Goal: Transaction & Acquisition: Purchase product/service

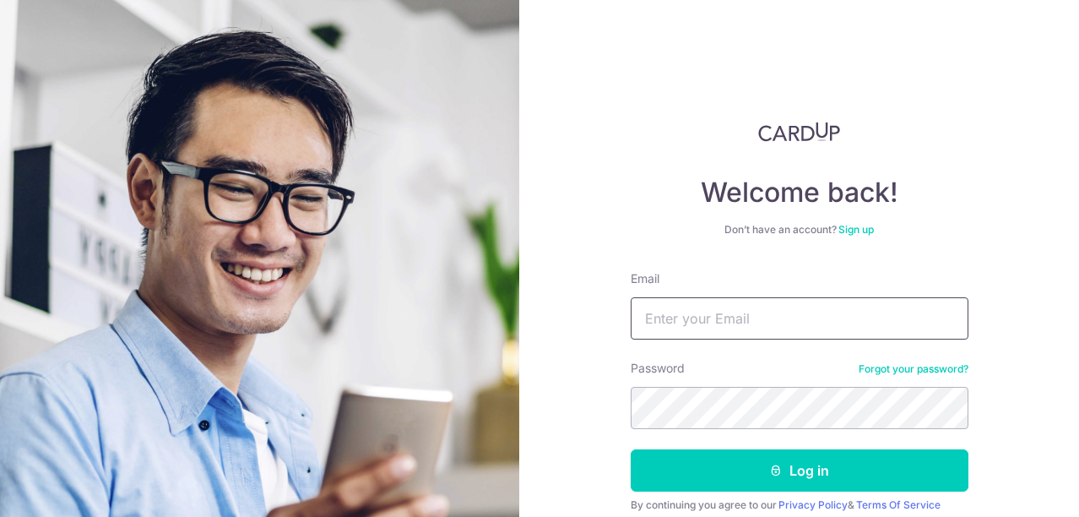
click at [717, 299] on input "Email" at bounding box center [800, 318] width 338 height 42
type input "[EMAIL_ADDRESS][DOMAIN_NAME]"
click at [631, 449] on button "Log in" at bounding box center [800, 470] width 338 height 42
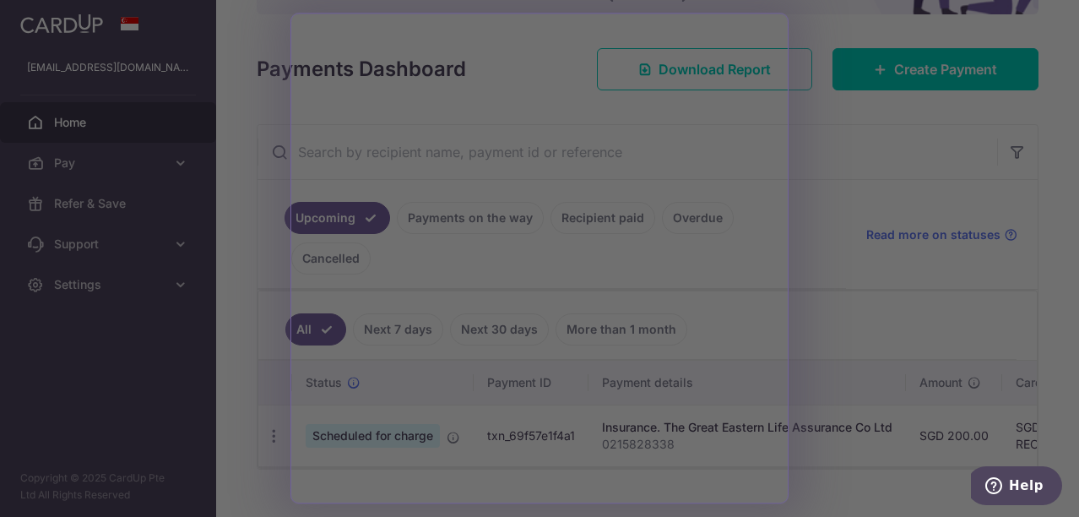
click at [842, 303] on div at bounding box center [545, 261] width 1090 height 522
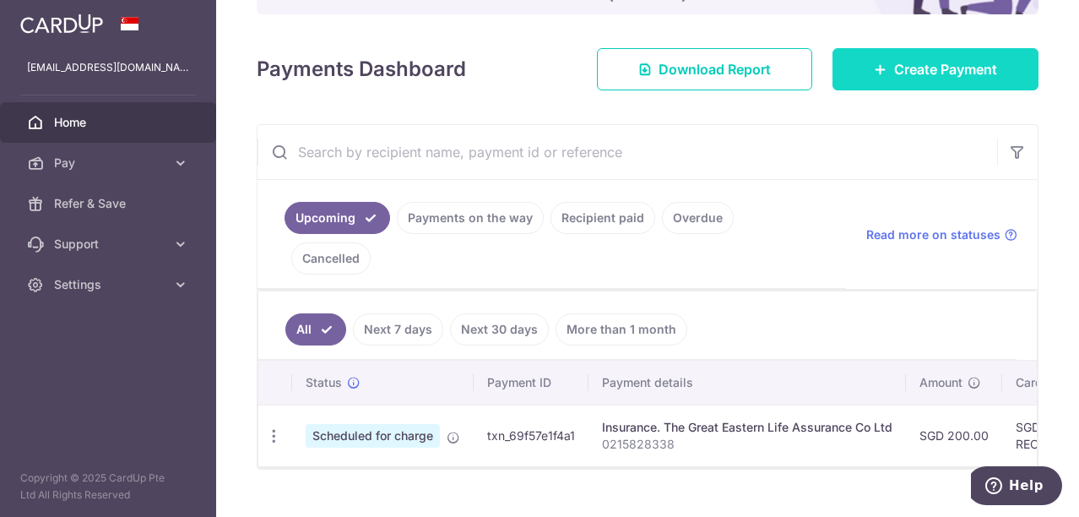
click at [903, 77] on span "Create Payment" at bounding box center [945, 69] width 103 height 20
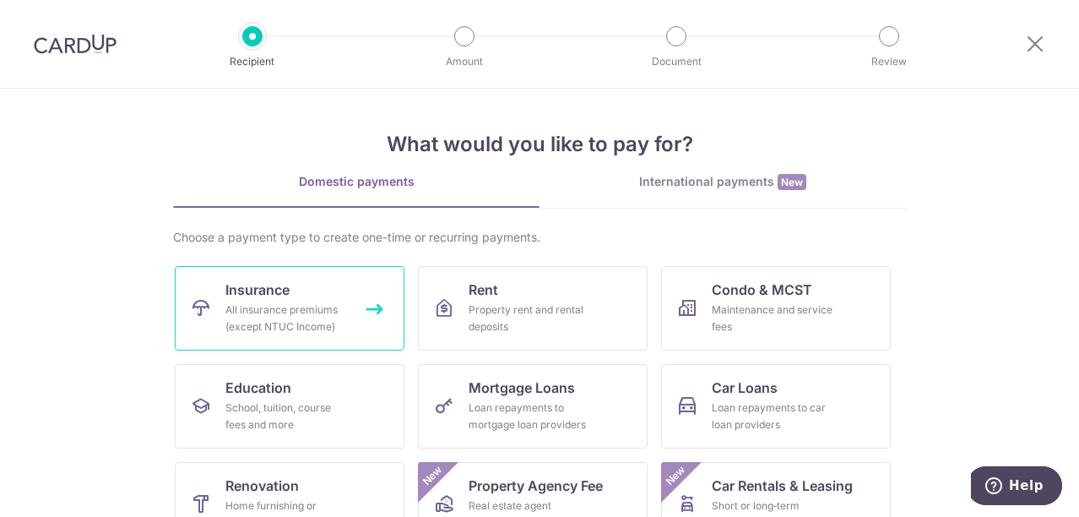
click at [306, 312] on div "All insurance premiums (except NTUC Income)" at bounding box center [286, 318] width 122 height 34
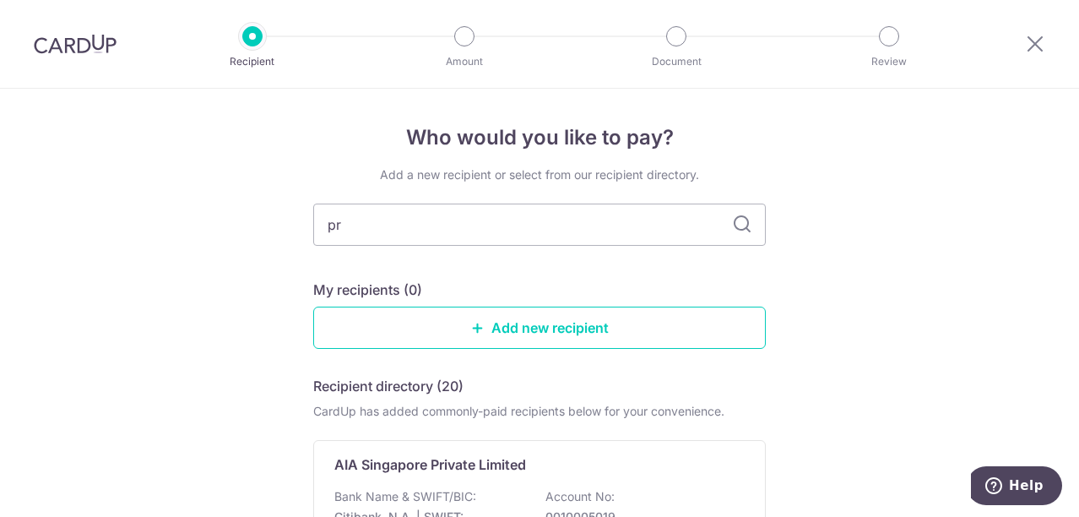
type input "pru"
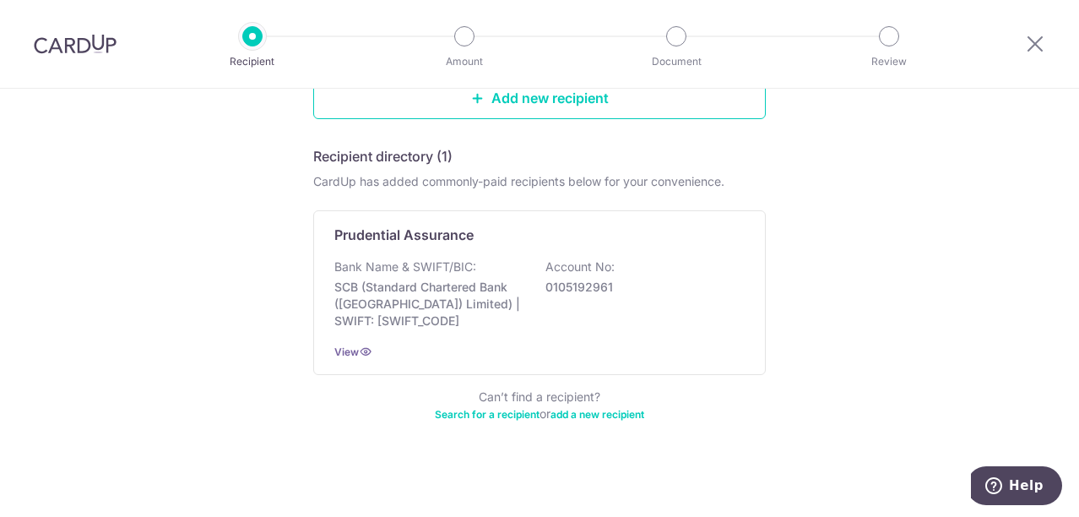
scroll to position [235, 0]
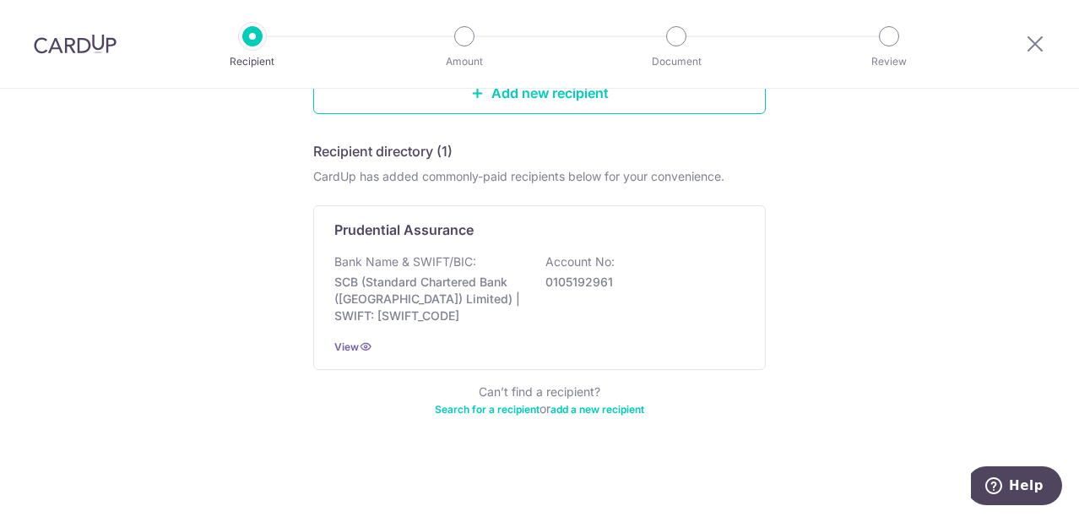
type input "pru"
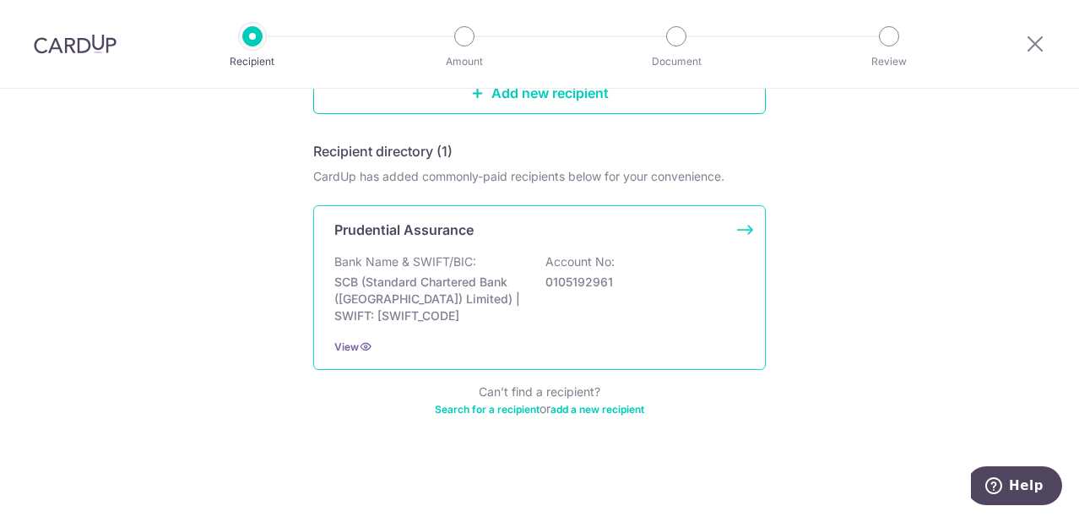
click at [538, 294] on div "Bank Name & SWIFT/BIC: SCB (Standard Chartered Bank (Singapore) Limited) | SWIF…" at bounding box center [539, 288] width 410 height 71
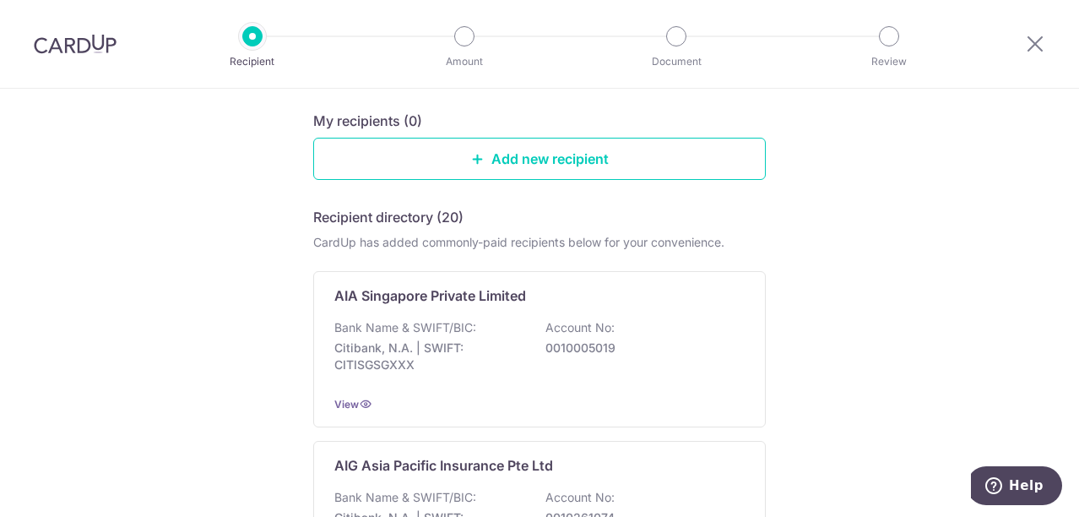
scroll to position [127, 0]
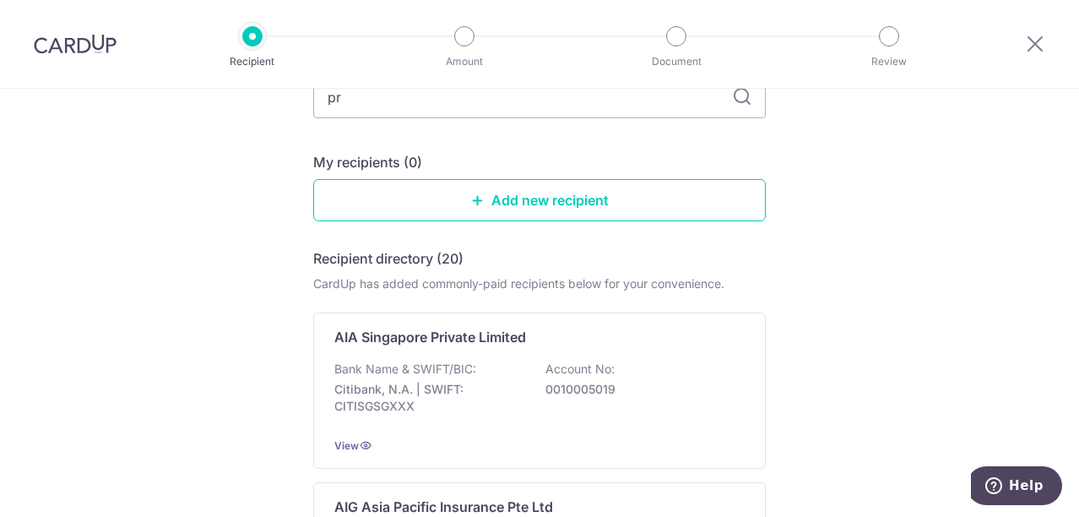
type input "pru"
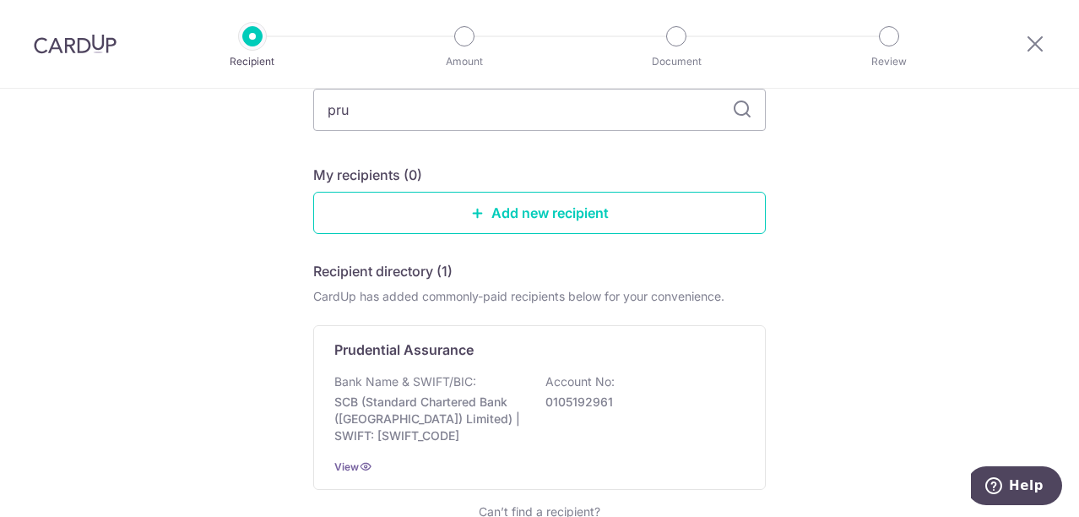
click at [122, 207] on div "Who would you like to pay? Add a new recipient or select from our recipient dir…" at bounding box center [539, 305] width 1079 height 663
click at [75, 43] on img at bounding box center [75, 44] width 83 height 20
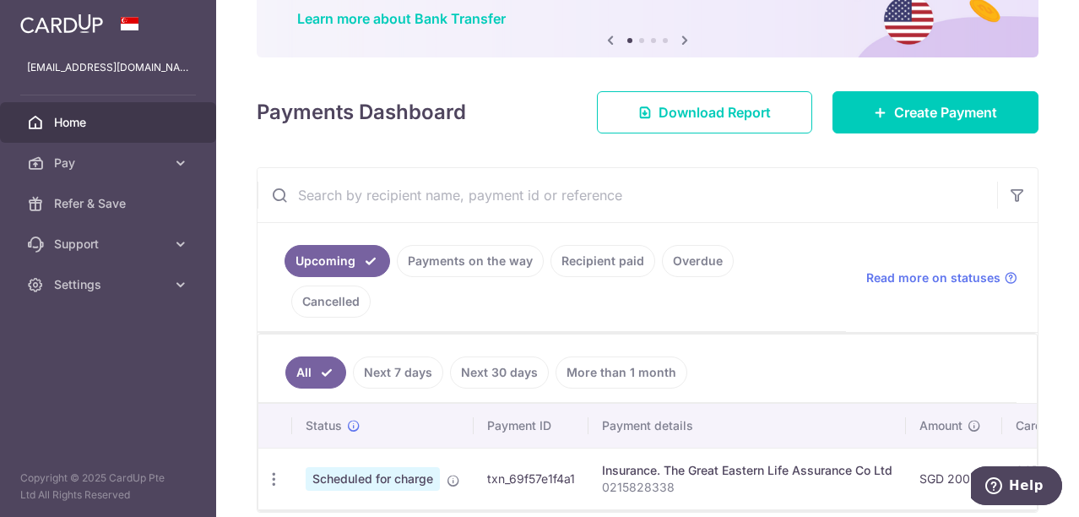
scroll to position [169, 0]
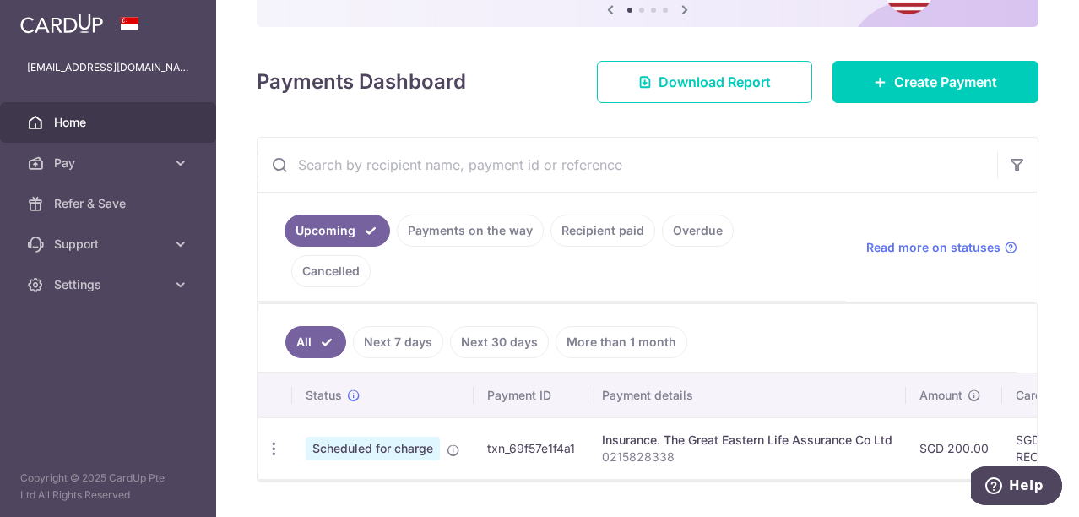
click at [604, 326] on link "More than 1 month" at bounding box center [622, 342] width 132 height 32
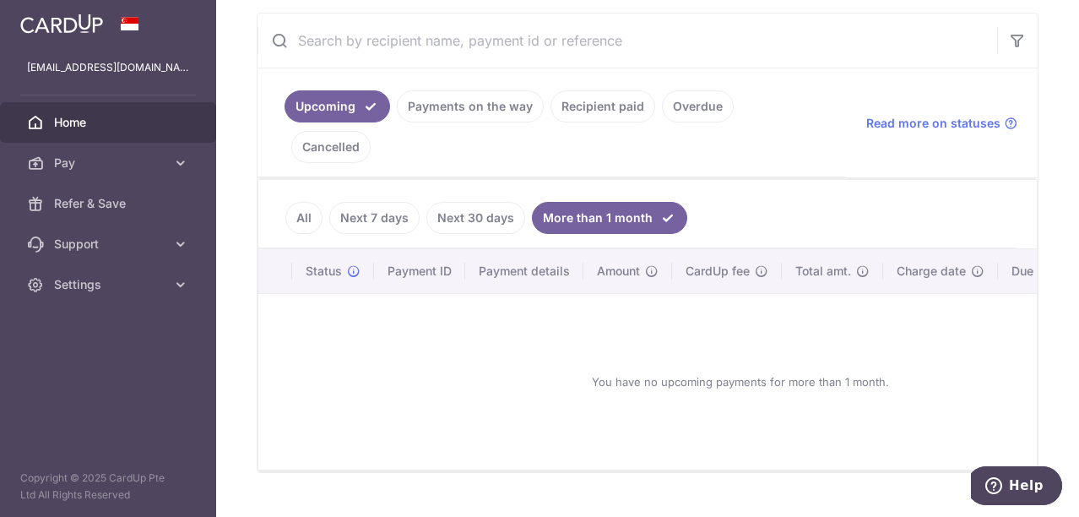
scroll to position [296, 0]
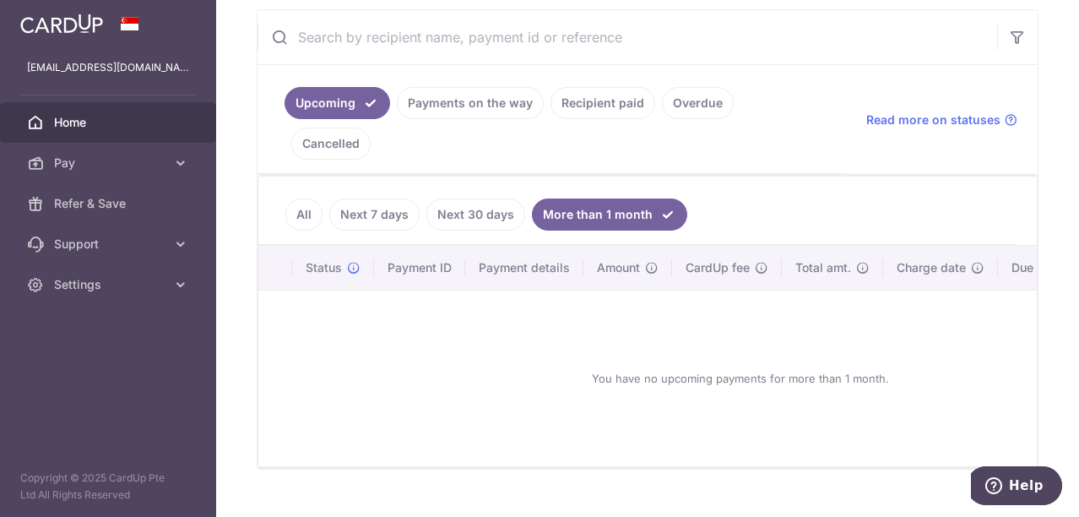
click at [270, 176] on ul "All Next 7 days Next 30 days More than 1 month" at bounding box center [637, 210] width 758 height 68
click at [304, 198] on link "All" at bounding box center [303, 214] width 37 height 32
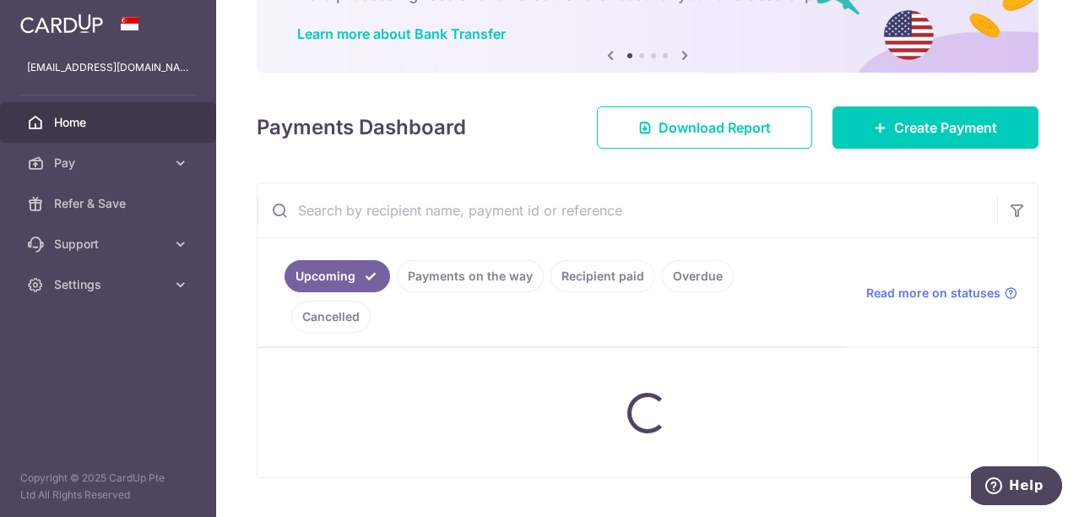
scroll to position [182, 0]
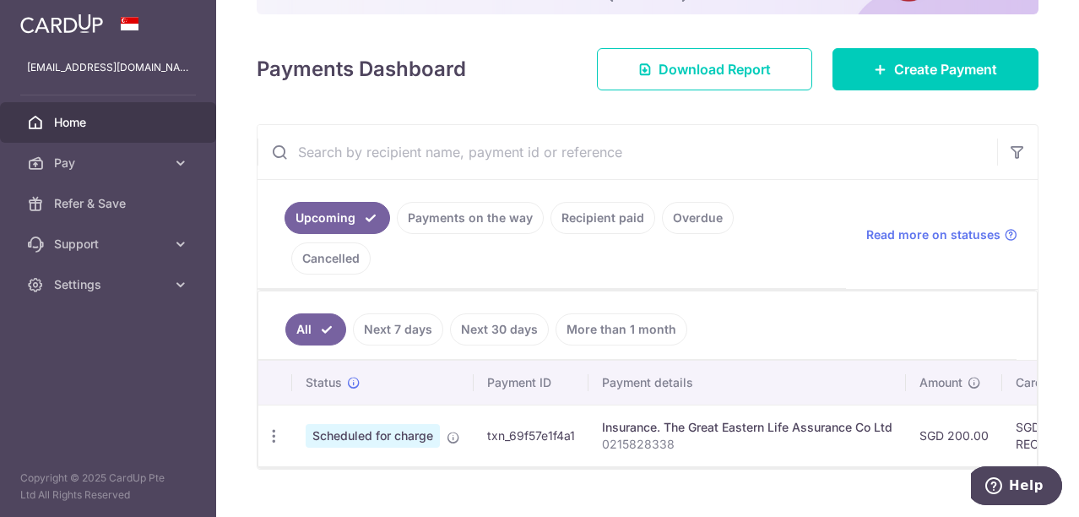
click at [583, 229] on link "Recipient paid" at bounding box center [602, 218] width 105 height 32
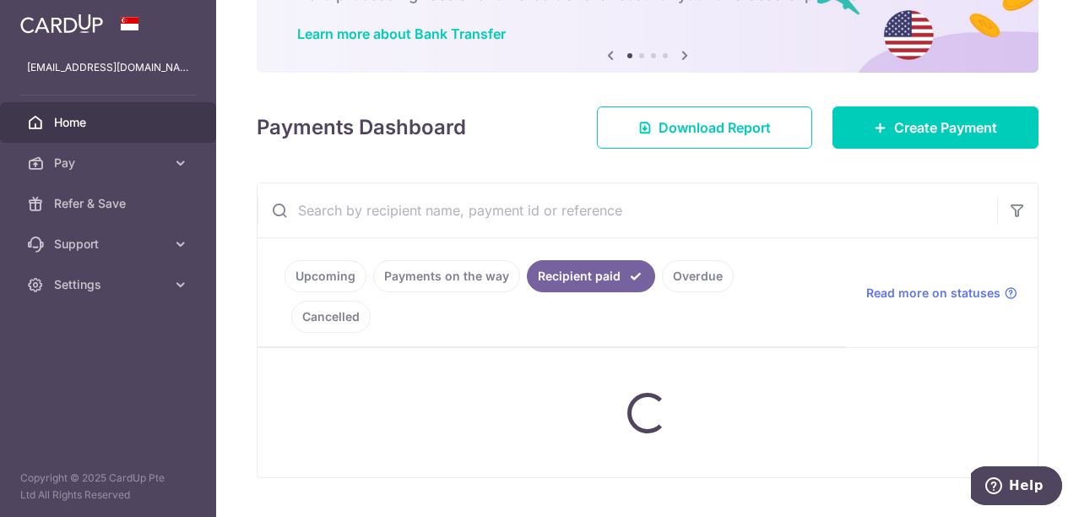
scroll to position [296, 0]
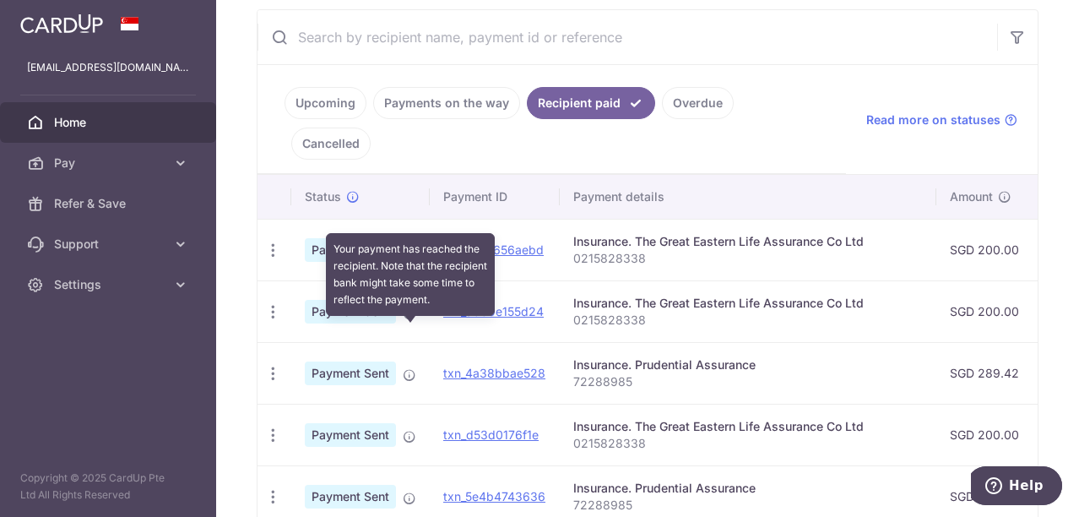
click at [413, 368] on icon at bounding box center [410, 375] width 14 height 14
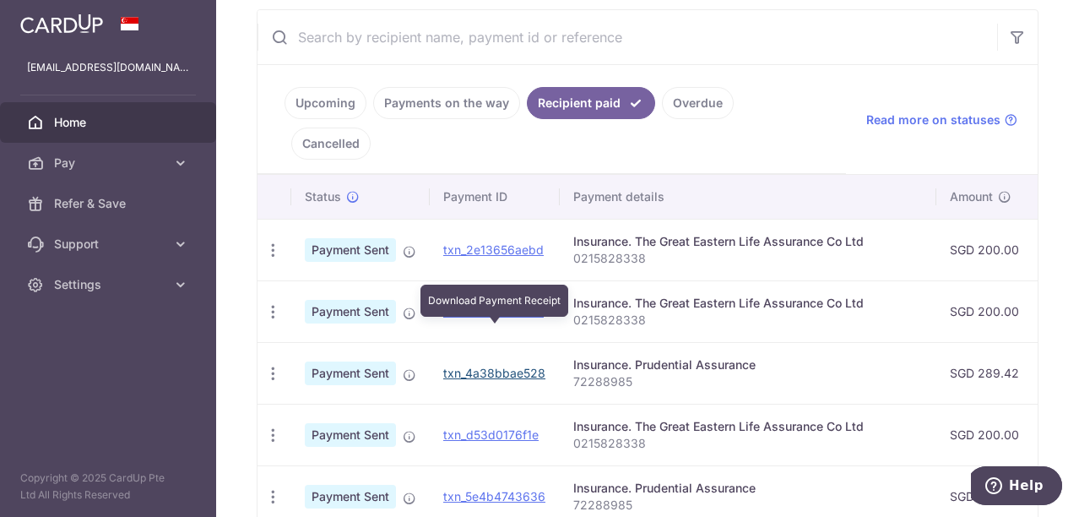
click at [496, 366] on link "txn_4a38bbae528" at bounding box center [494, 373] width 102 height 14
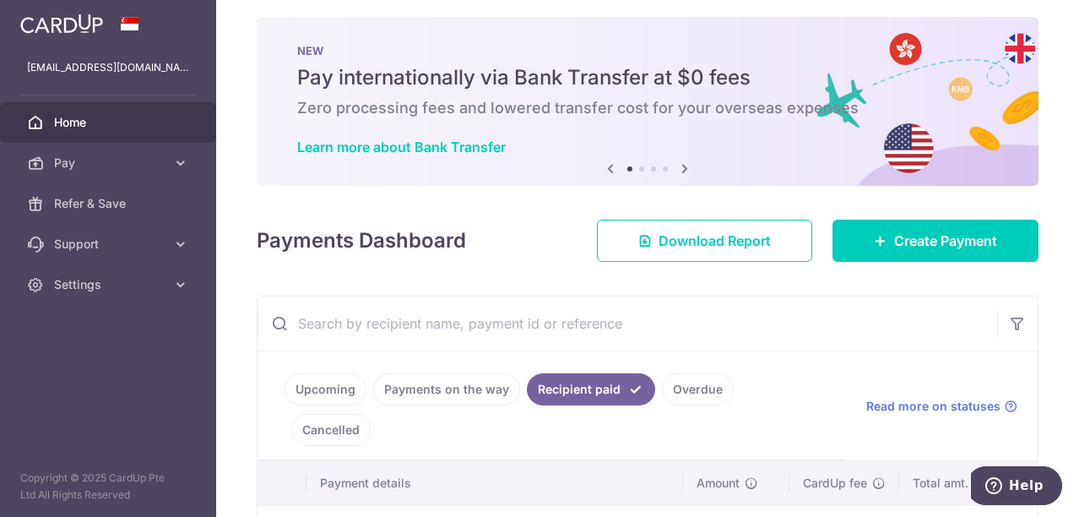
scroll to position [0, 0]
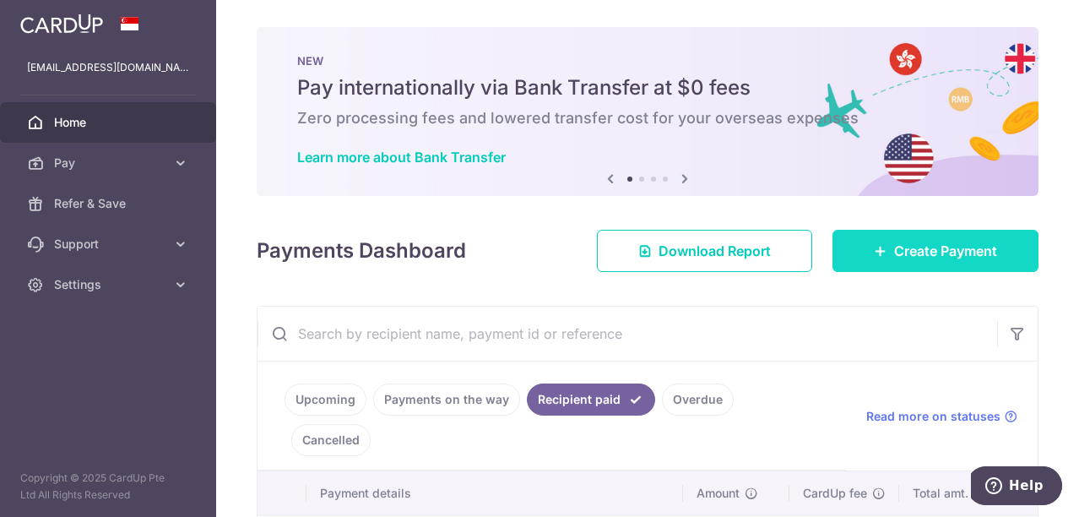
click at [914, 248] on span "Create Payment" at bounding box center [945, 251] width 103 height 20
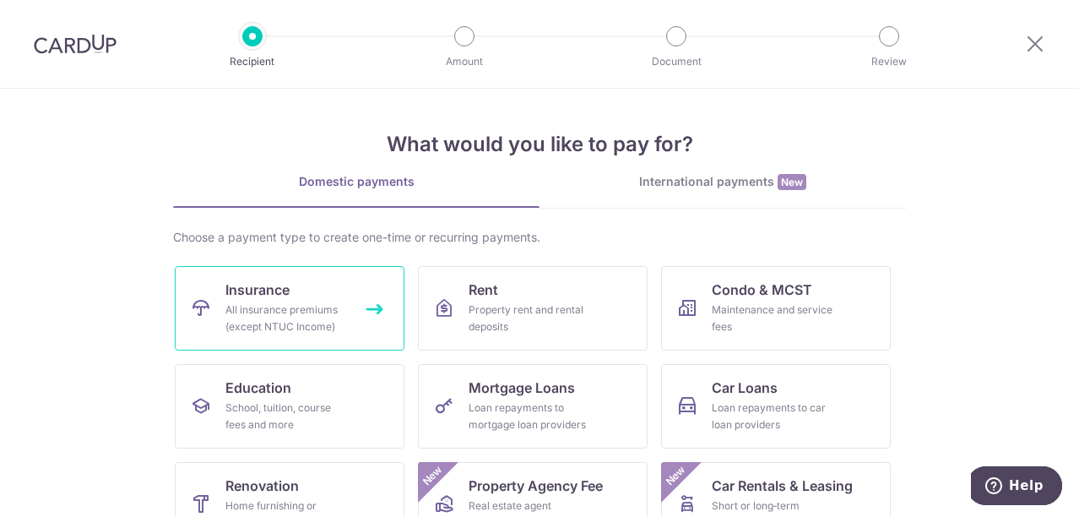
click at [313, 297] on link "Insurance All insurance premiums (except NTUC Income)" at bounding box center [290, 308] width 230 height 84
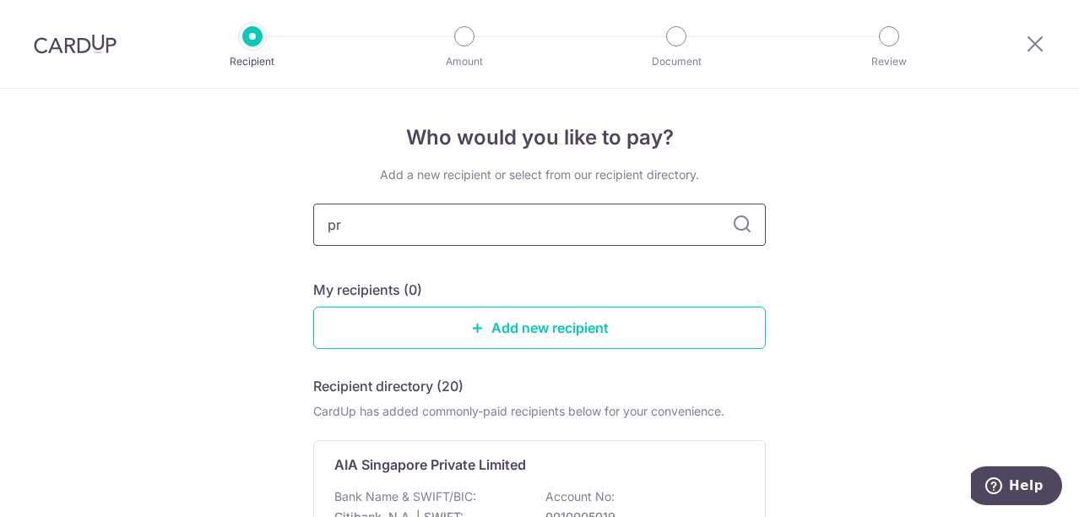
type input "pru"
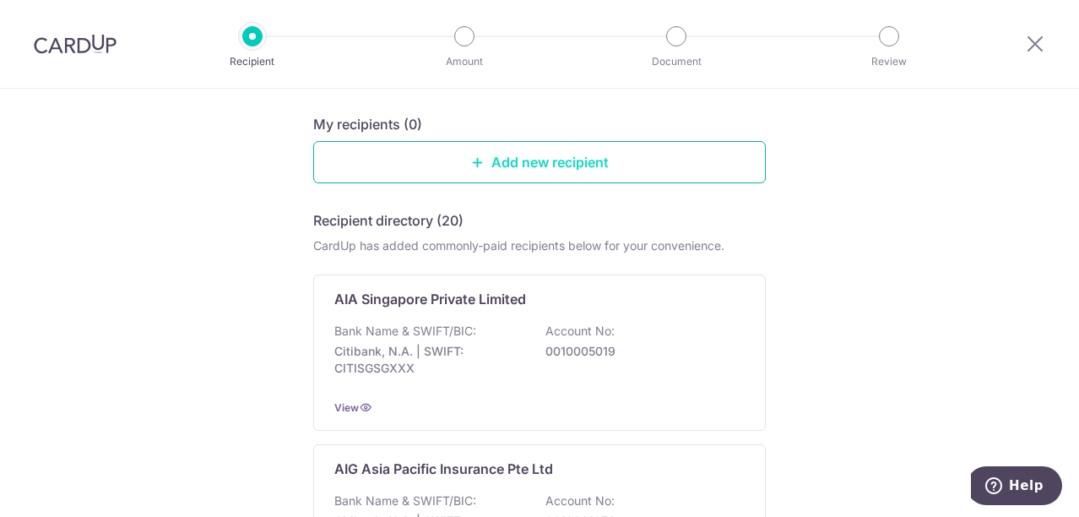
scroll to position [169, 0]
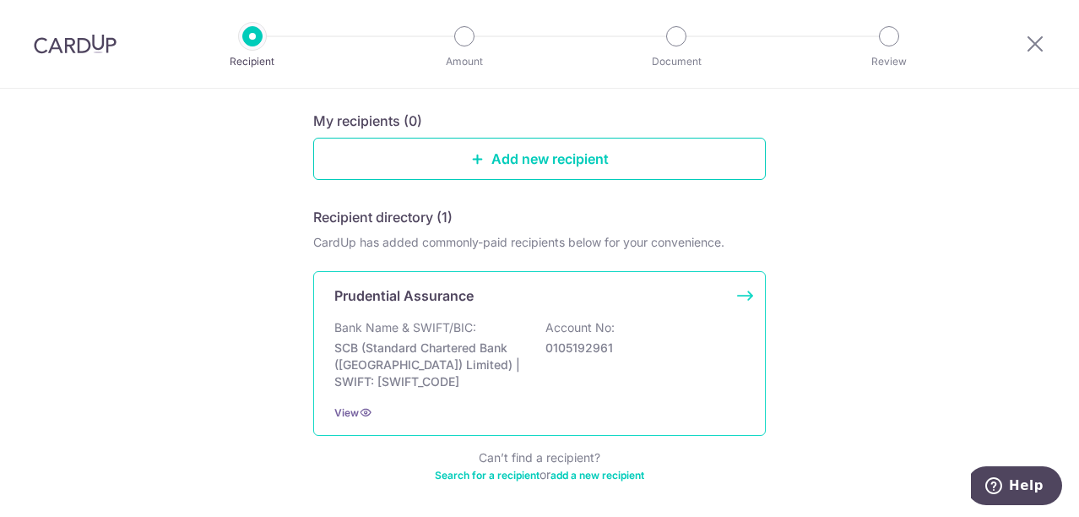
click at [548, 307] on div "Prudential Assurance Bank Name & SWIFT/BIC: SCB (Standard Chartered Bank (Singa…" at bounding box center [539, 353] width 453 height 165
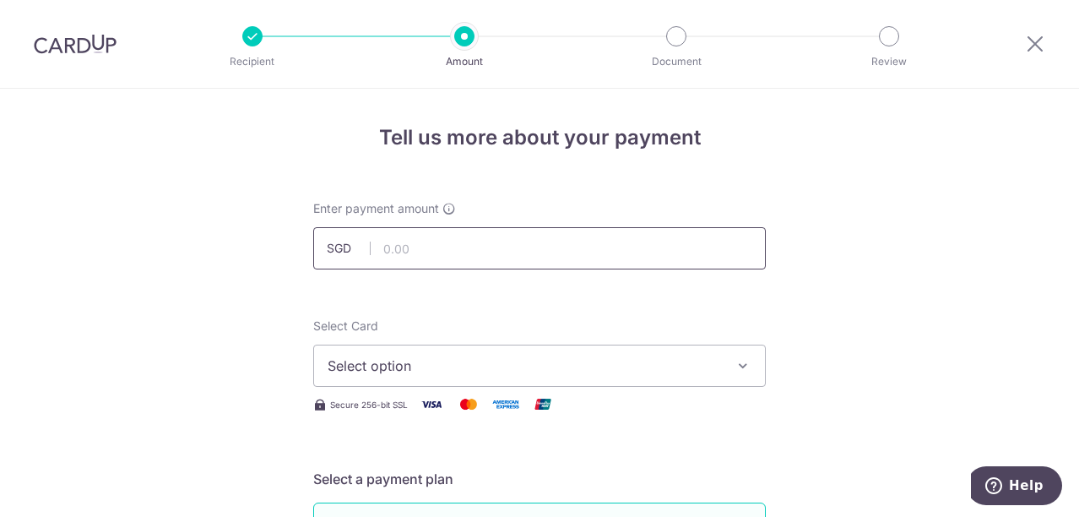
drag, startPoint x: 0, startPoint y: 0, endPoint x: 550, endPoint y: 254, distance: 606.3
click at [550, 254] on input "text" at bounding box center [539, 248] width 453 height 42
type input "578.84"
drag, startPoint x: 198, startPoint y: 202, endPoint x: 273, endPoint y: 215, distance: 75.5
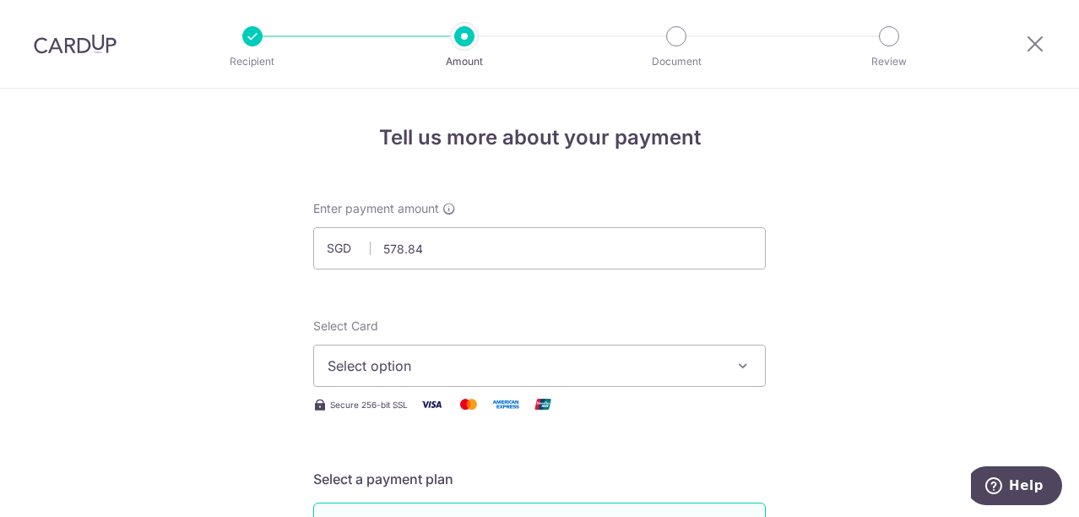
click at [420, 361] on span "Select option" at bounding box center [524, 365] width 393 height 20
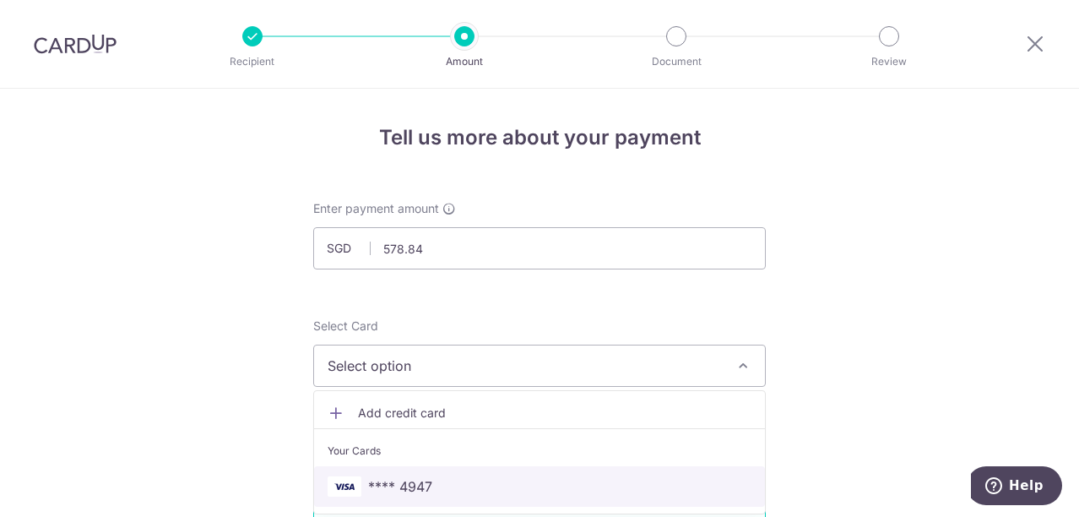
click at [419, 481] on span "**** 4947" at bounding box center [400, 486] width 64 height 20
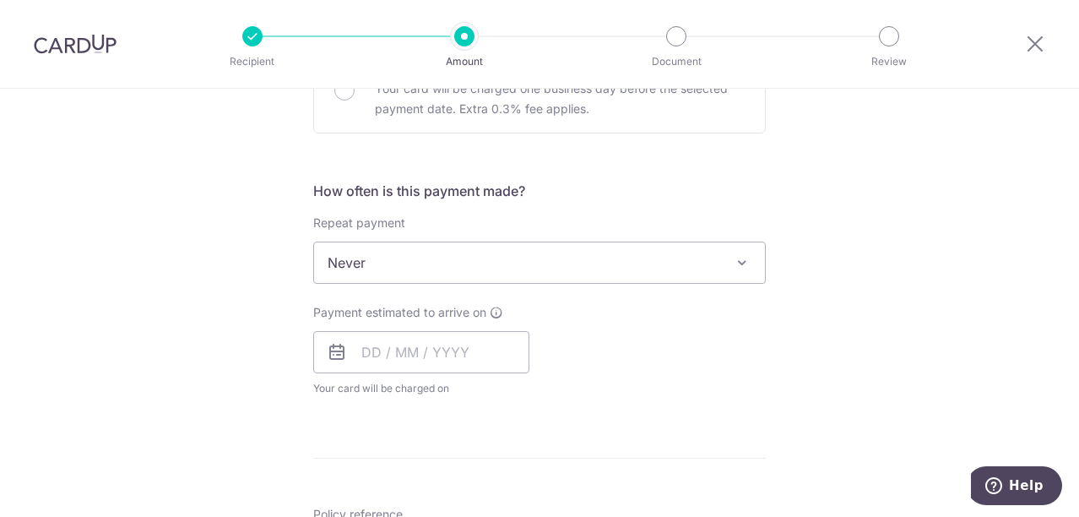
scroll to position [591, 0]
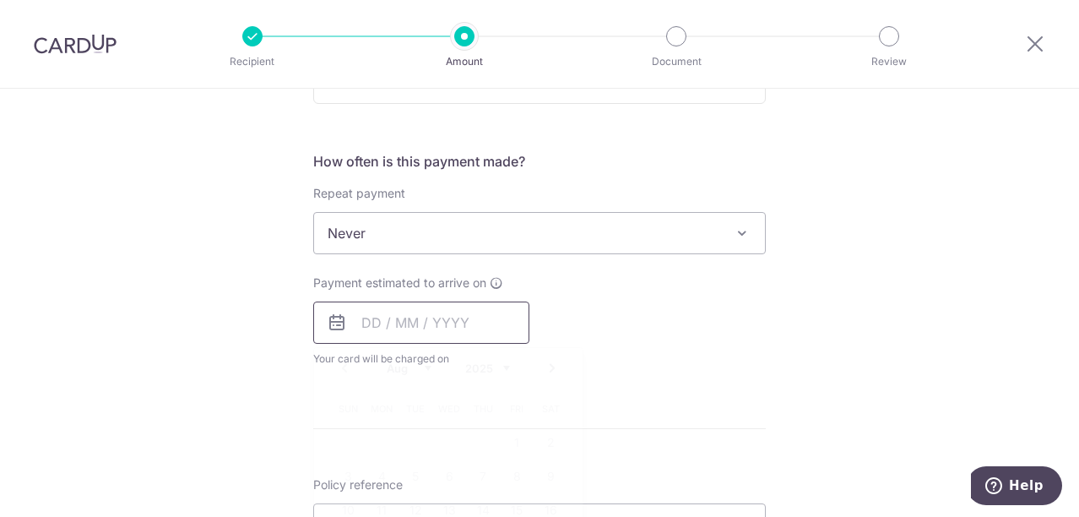
click at [363, 319] on input "text" at bounding box center [421, 322] width 216 height 42
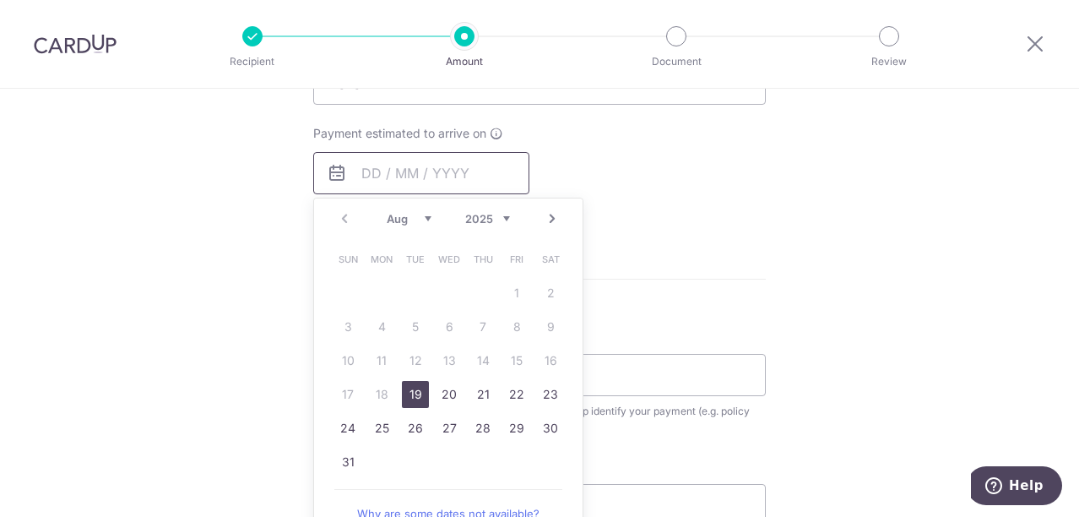
scroll to position [760, 0]
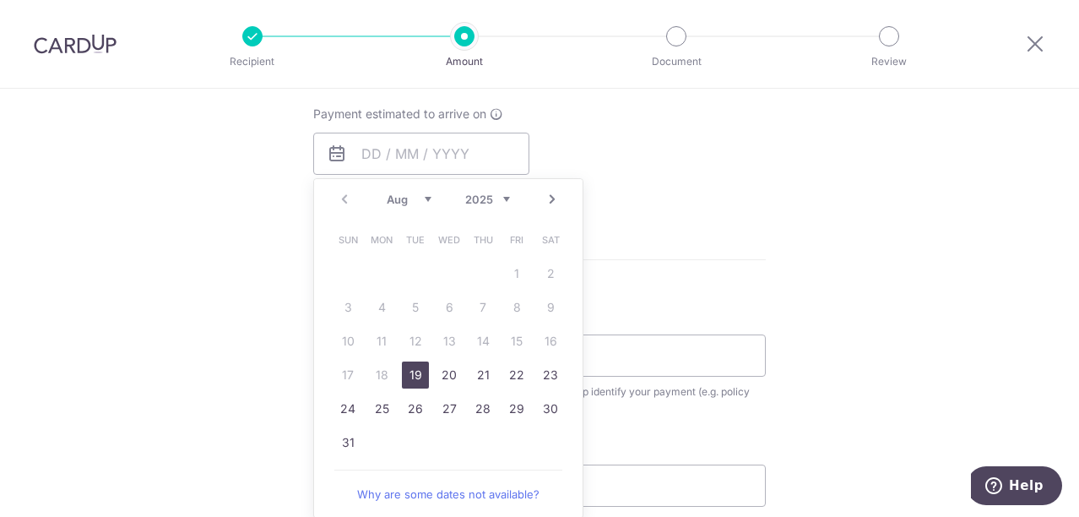
click at [410, 376] on link "19" at bounding box center [415, 374] width 27 height 27
type input "[DATE]"
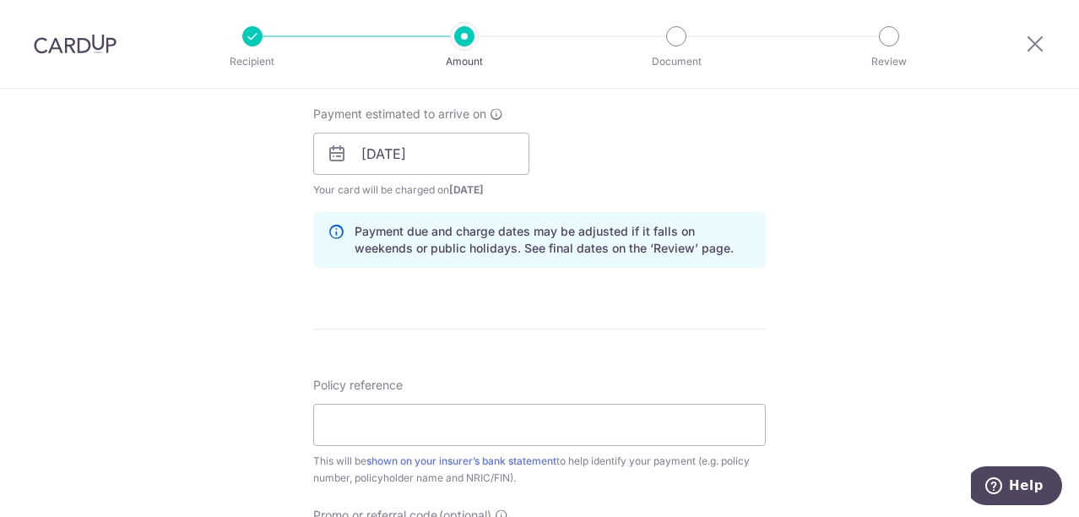
click at [204, 297] on div "Tell us more about your payment Enter payment amount SGD 578.84 578.84 Select C…" at bounding box center [539, 127] width 1079 height 1597
click at [196, 317] on div "Tell us more about your payment Enter payment amount SGD 578.84 578.84 Select C…" at bounding box center [539, 127] width 1079 height 1597
click at [411, 425] on input "Policy reference" at bounding box center [539, 425] width 453 height 42
paste input "72288985"
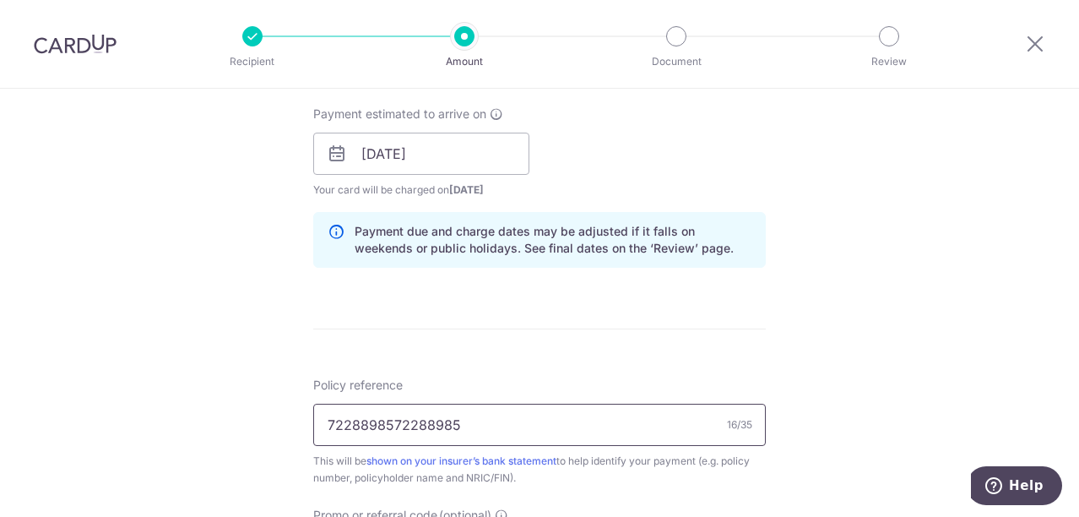
paste input "text"
type input "72288985"
click at [151, 320] on div "Tell us more about your payment Enter payment amount SGD 578.84 578.84 Select C…" at bounding box center [539, 127] width 1079 height 1597
click at [198, 268] on div "Tell us more about your payment Enter payment amount SGD 578.84 578.84 Select C…" at bounding box center [539, 127] width 1079 height 1597
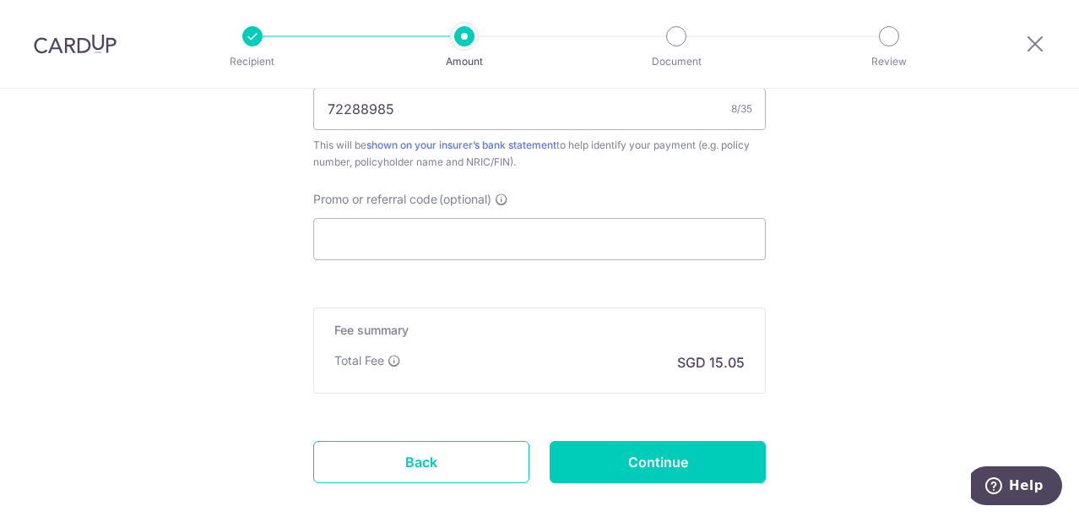
scroll to position [1000, 0]
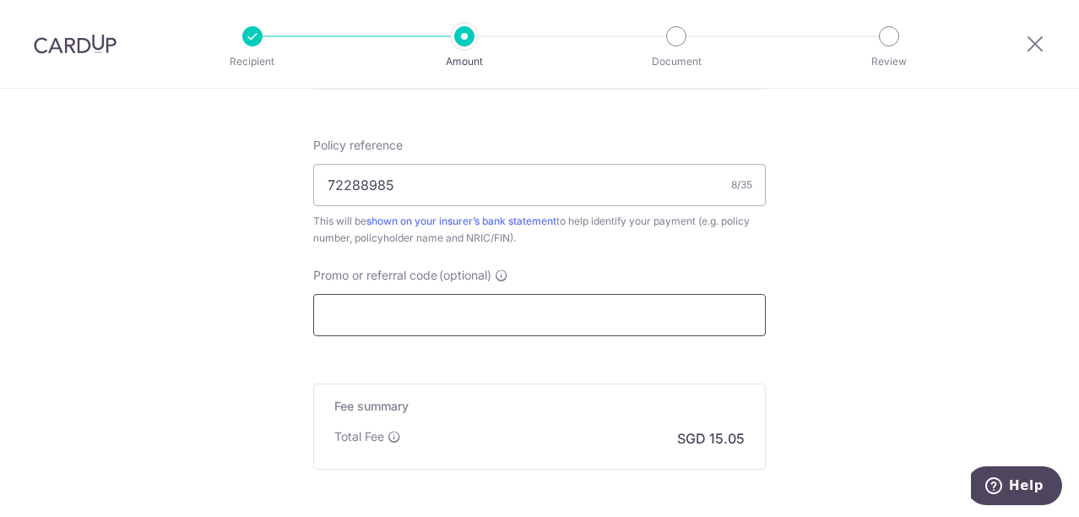
click at [417, 317] on input "Promo or referral code (optional)" at bounding box center [539, 315] width 453 height 42
paste input "OFF225"
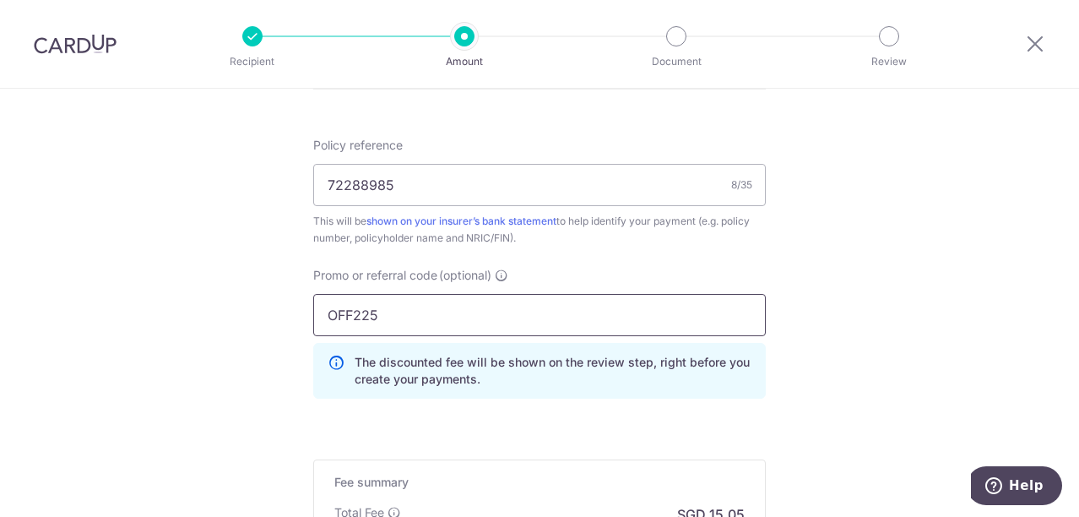
type input "OFF225"
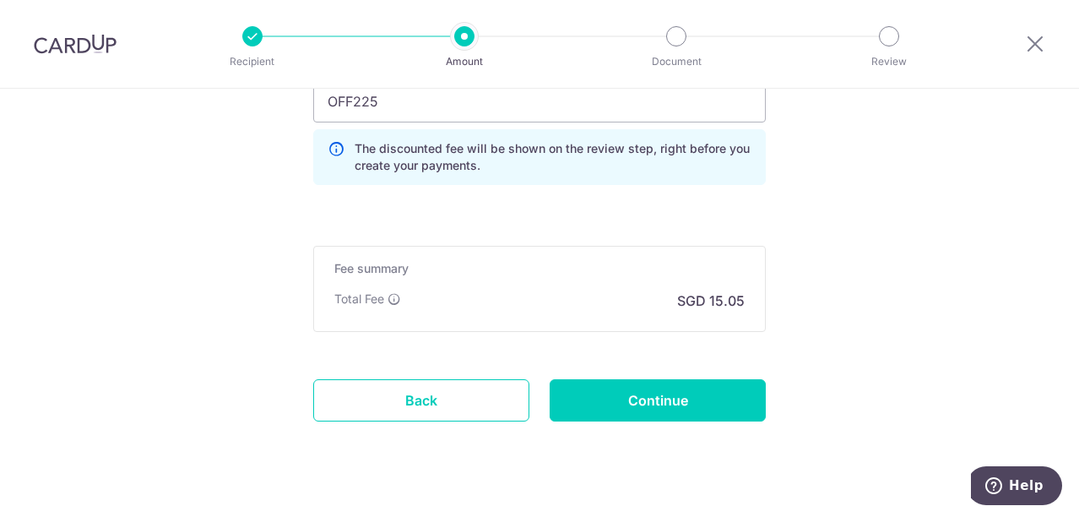
scroll to position [1244, 0]
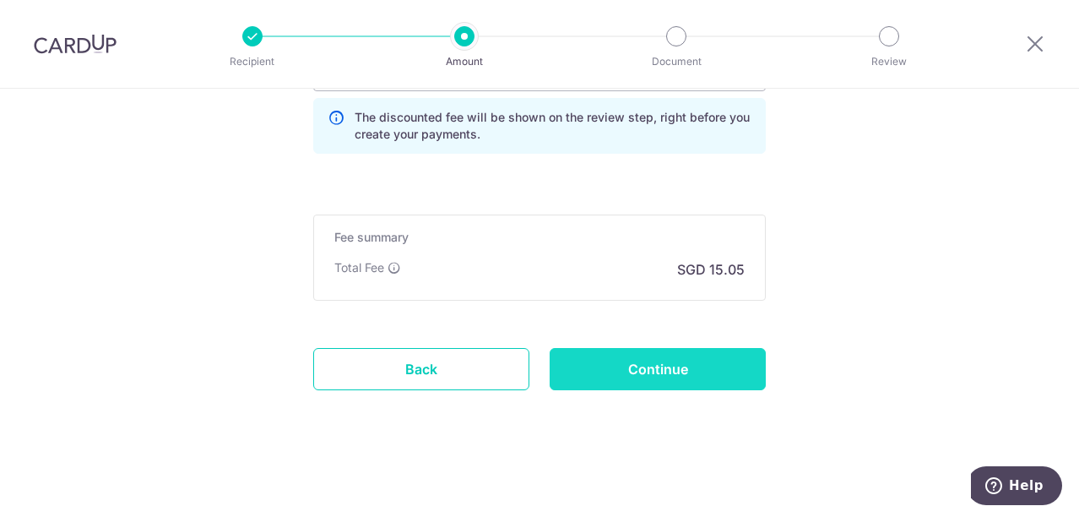
click at [629, 376] on input "Continue" at bounding box center [658, 369] width 216 height 42
type input "Create Schedule"
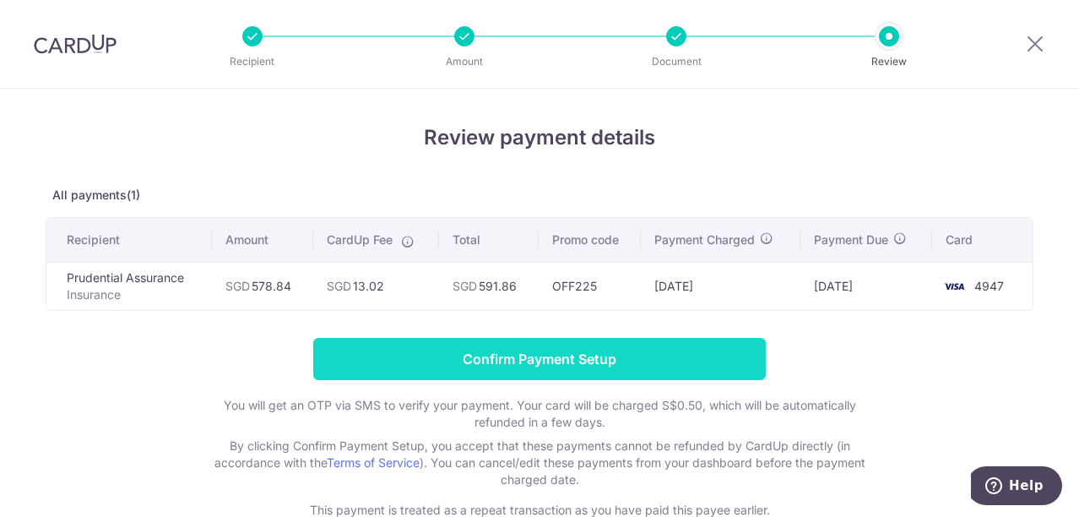
click at [437, 355] on input "Confirm Payment Setup" at bounding box center [539, 359] width 453 height 42
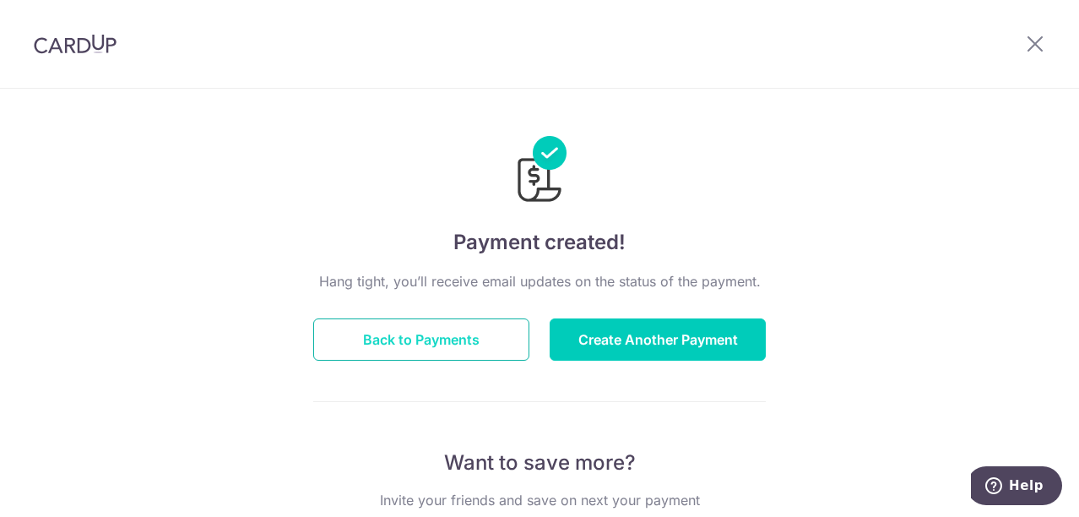
click at [414, 352] on button "Back to Payments" at bounding box center [421, 339] width 216 height 42
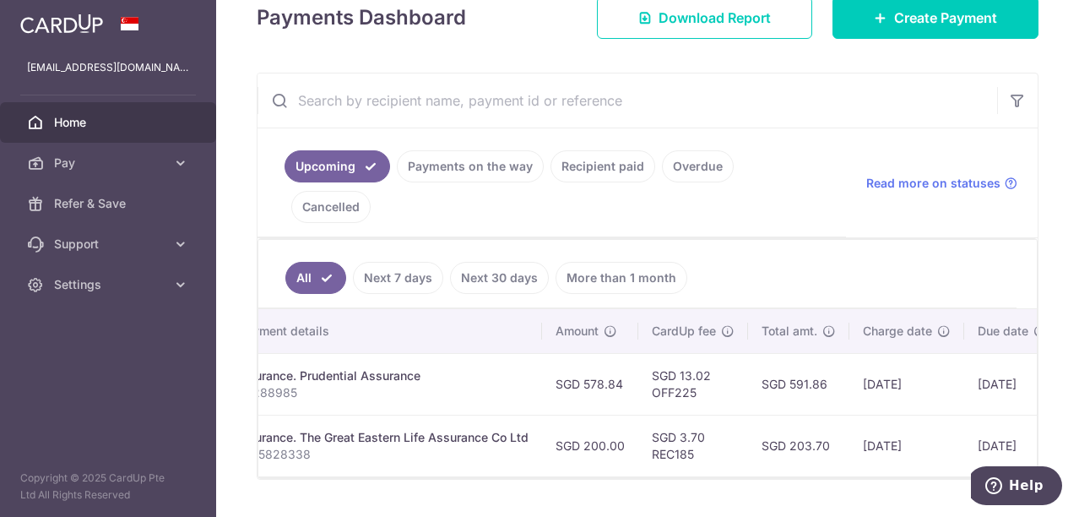
scroll to position [0, 422]
